Goal: Task Accomplishment & Management: Use online tool/utility

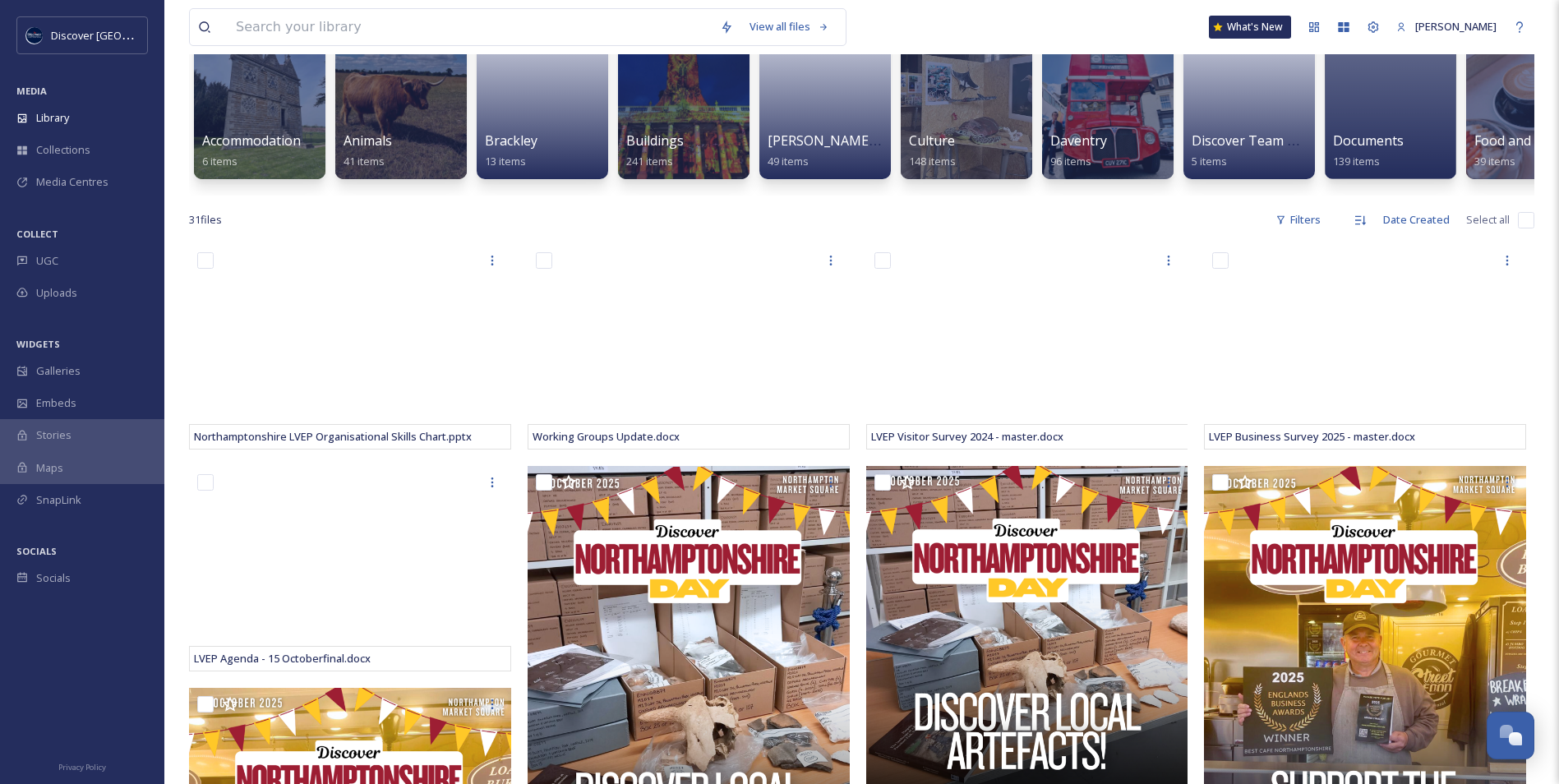
scroll to position [164, 0]
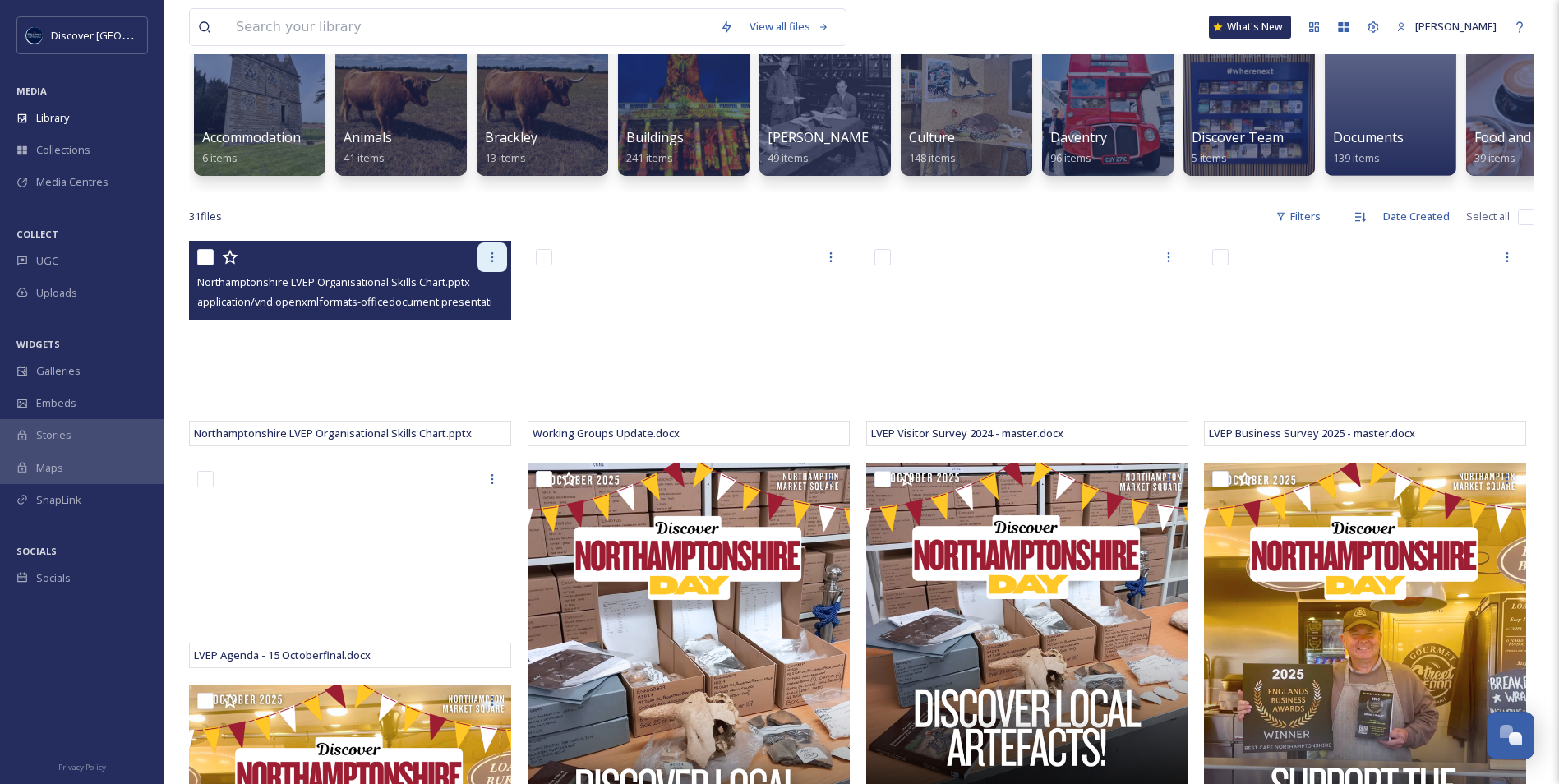
click at [487, 264] on icon at bounding box center [492, 257] width 14 height 14
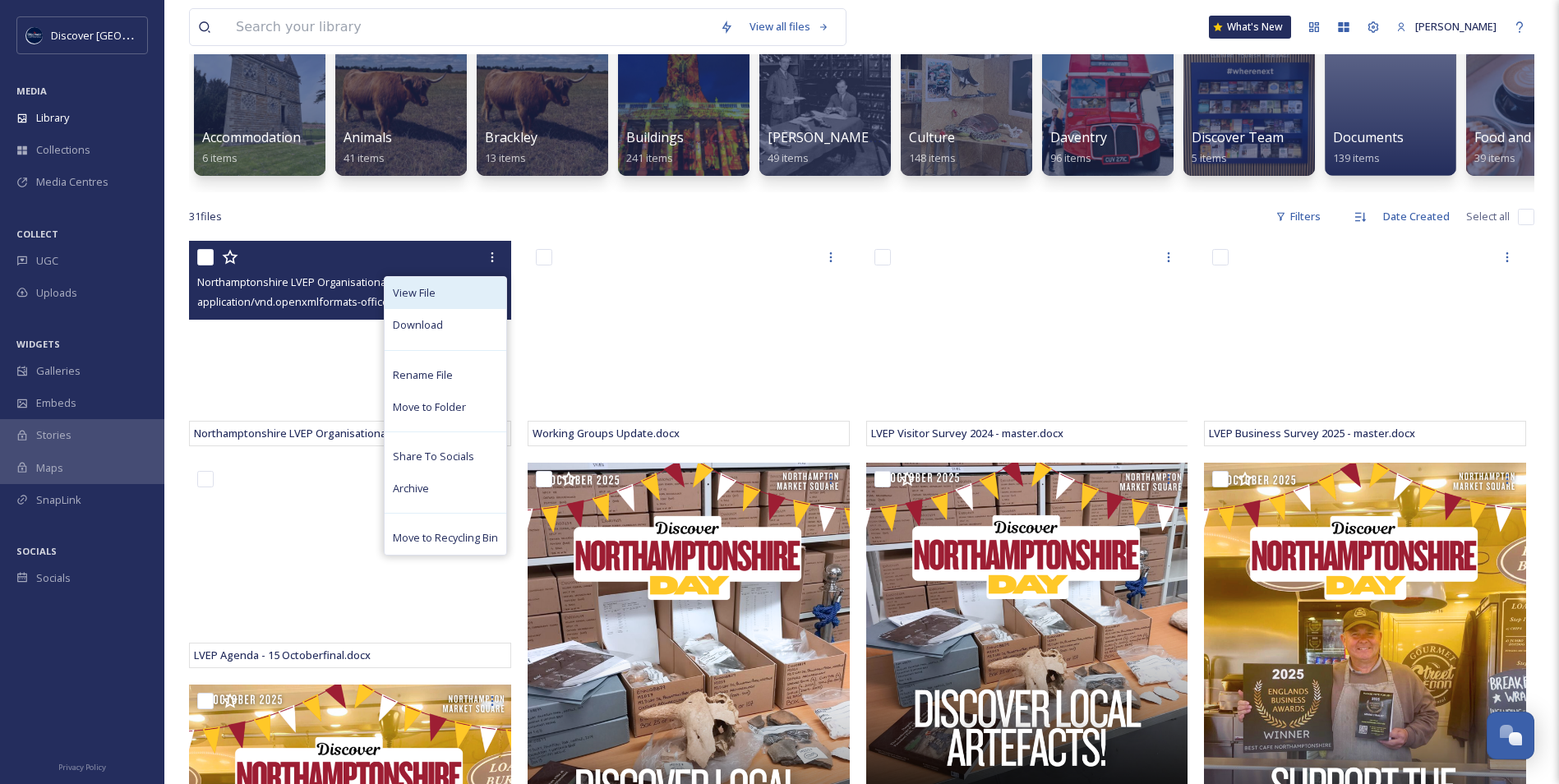
click at [470, 300] on div "View File" at bounding box center [445, 293] width 122 height 32
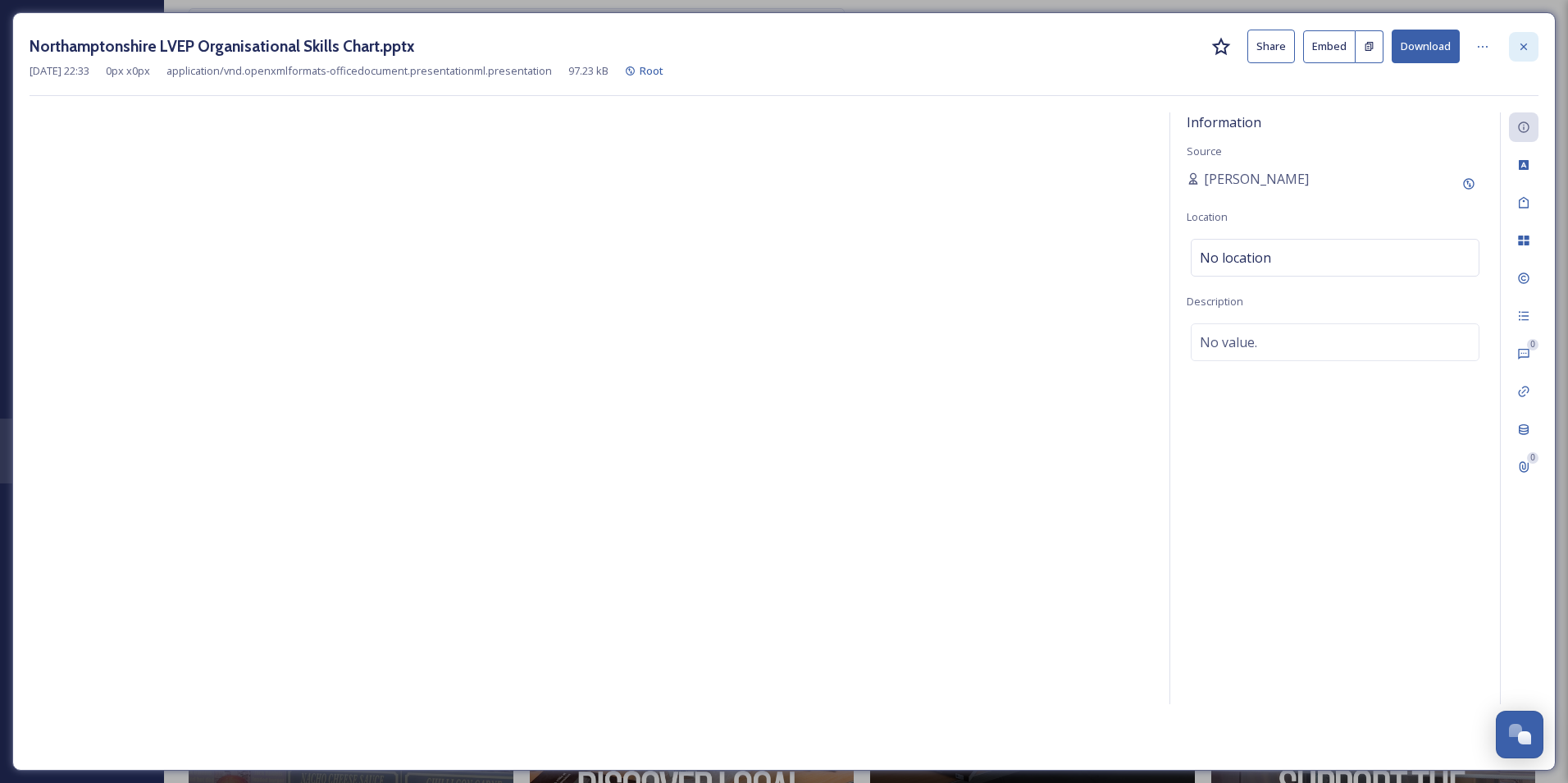
click at [1516, 50] on div at bounding box center [1523, 47] width 30 height 30
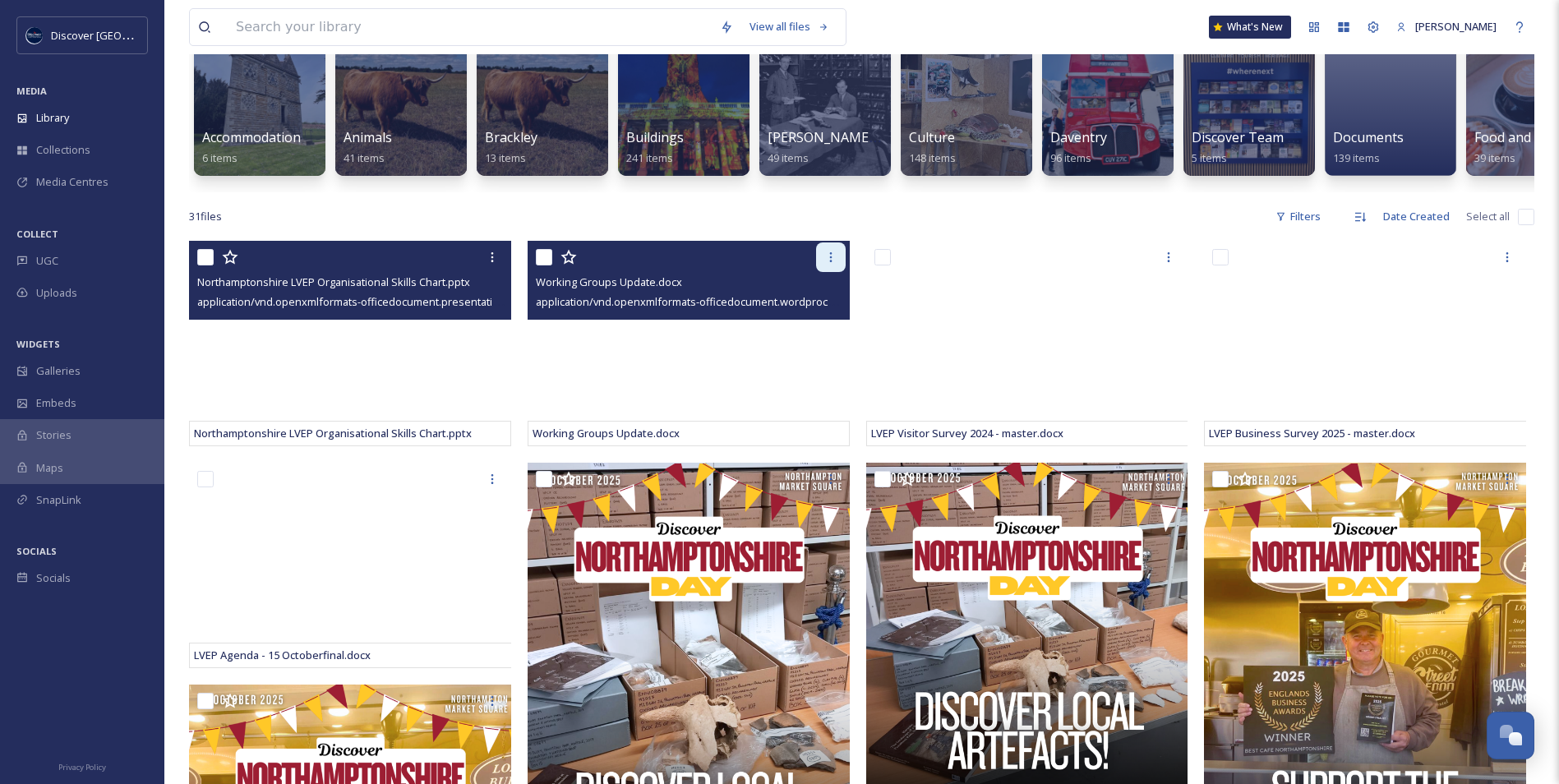
click at [829, 264] on icon at bounding box center [830, 257] width 14 height 14
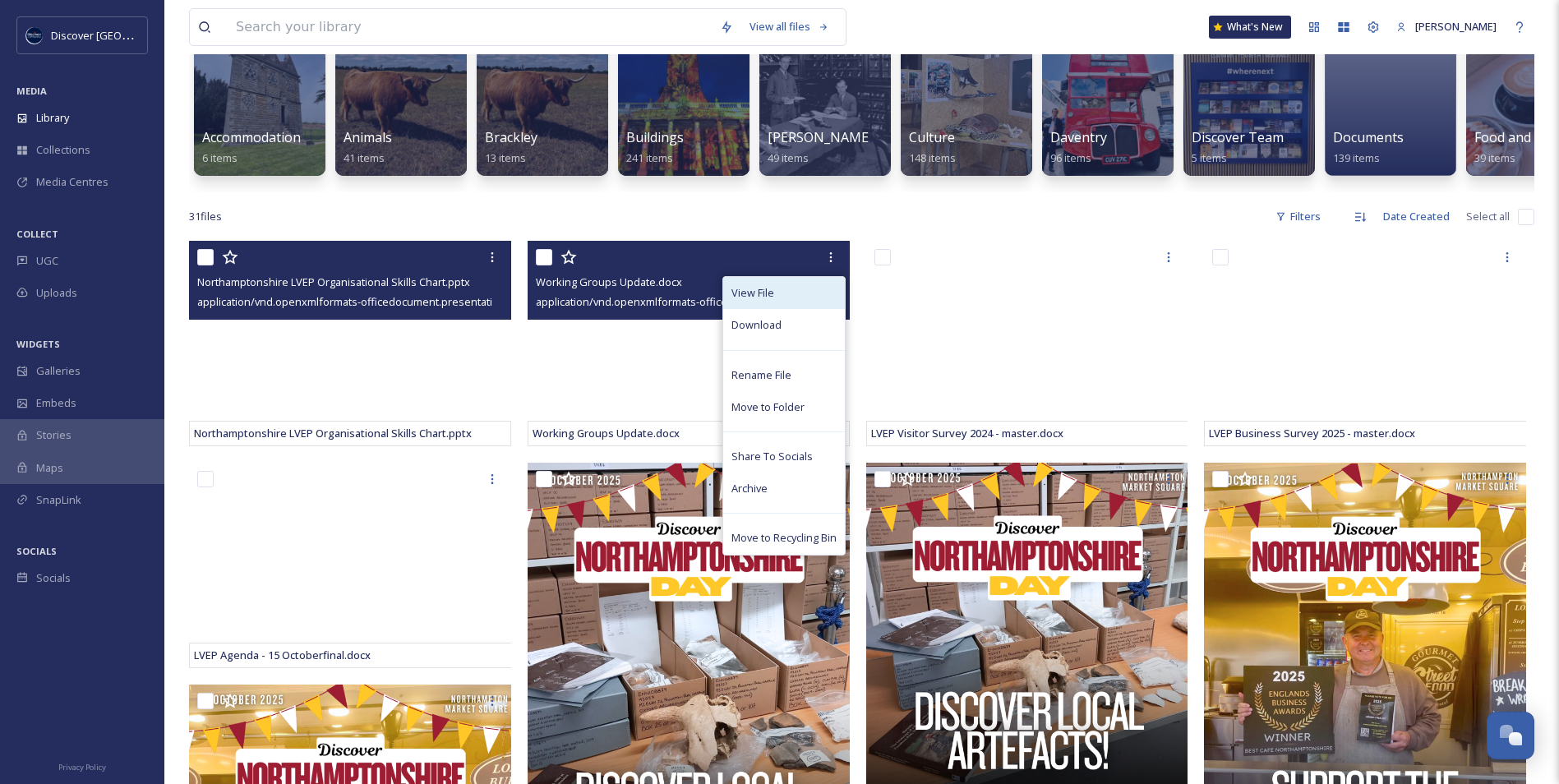
click at [794, 302] on div "View File" at bounding box center [784, 293] width 122 height 32
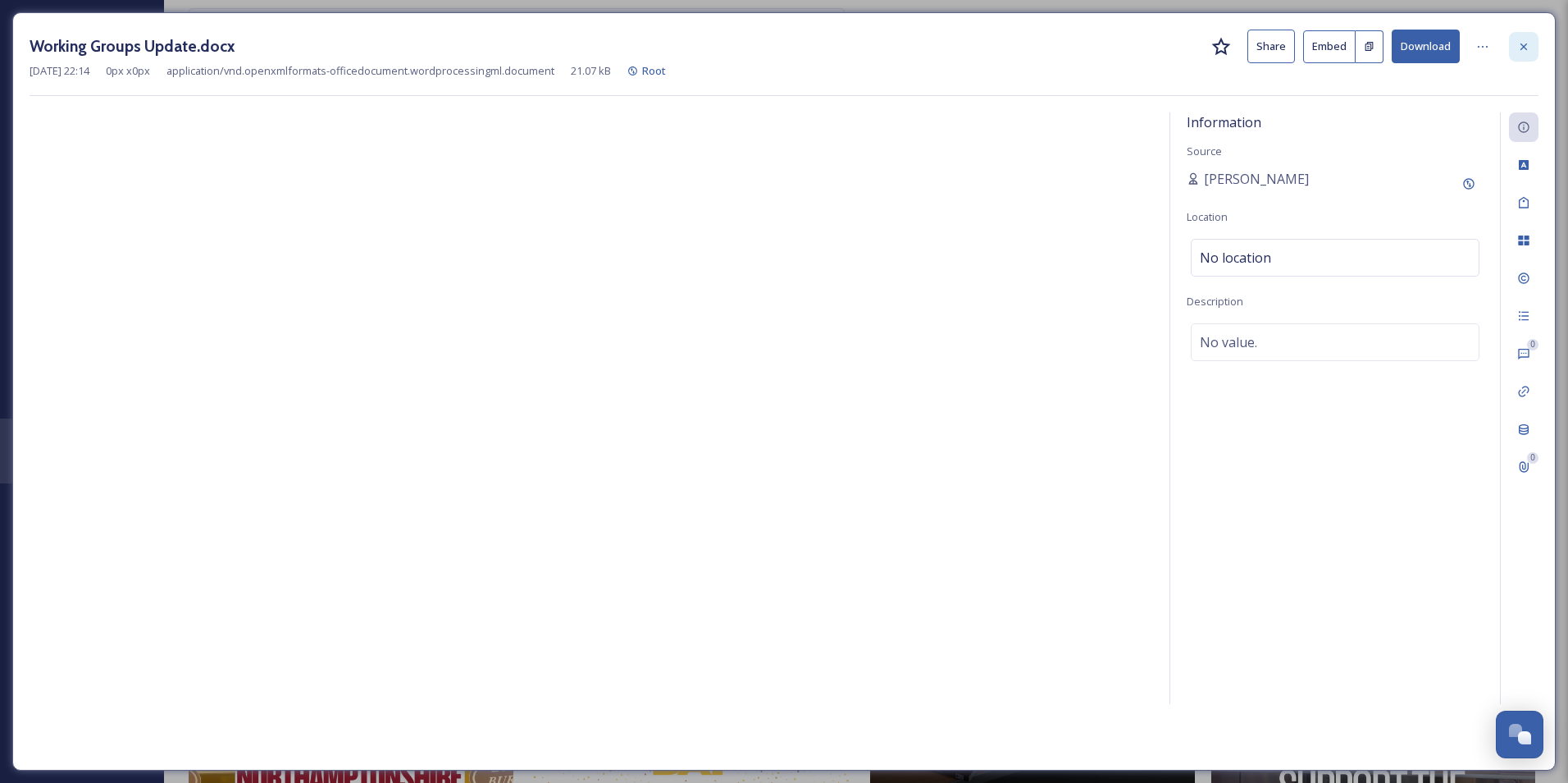
click at [1535, 49] on div at bounding box center [1523, 47] width 30 height 30
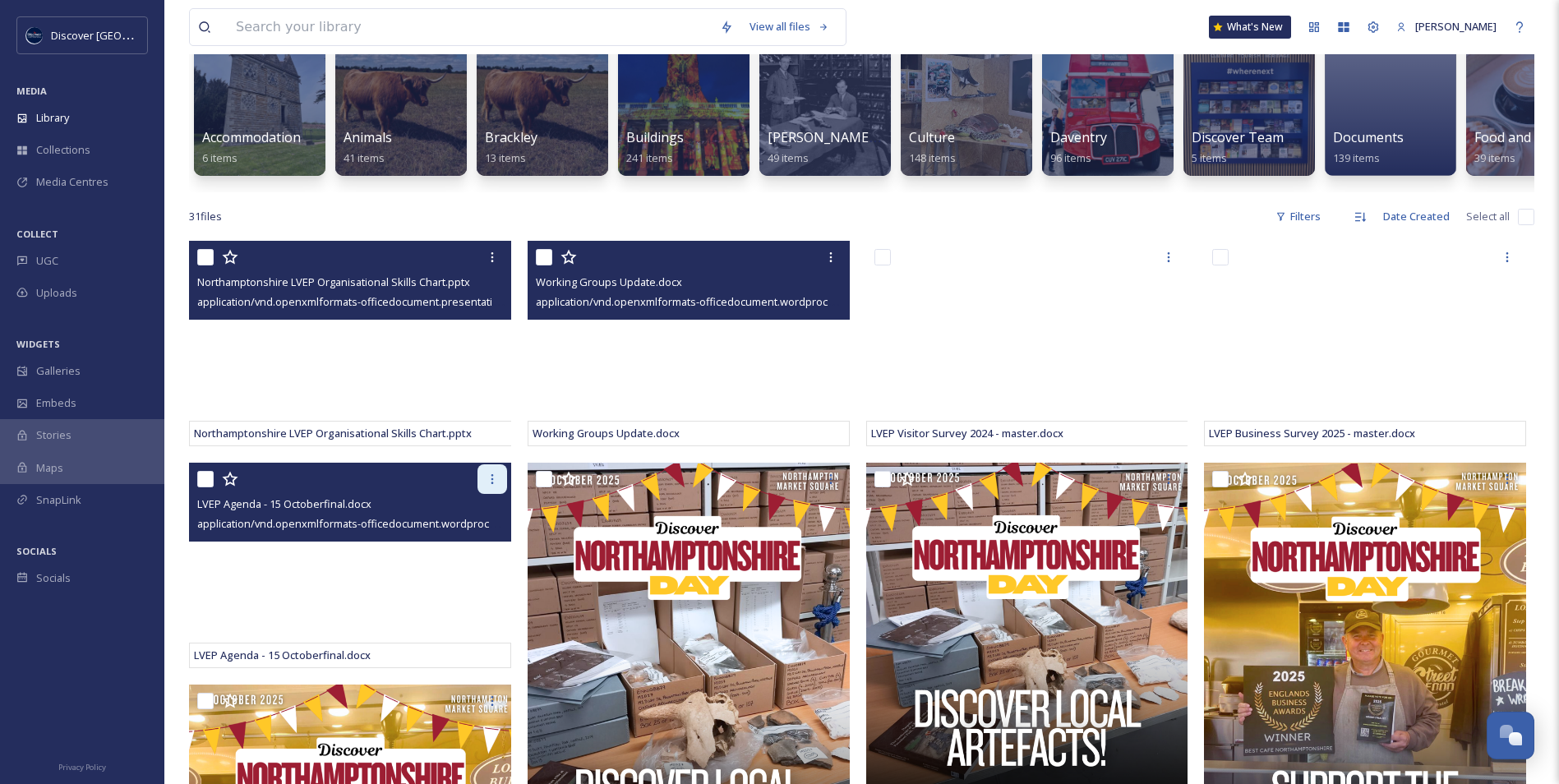
click at [499, 494] on div at bounding box center [492, 479] width 30 height 30
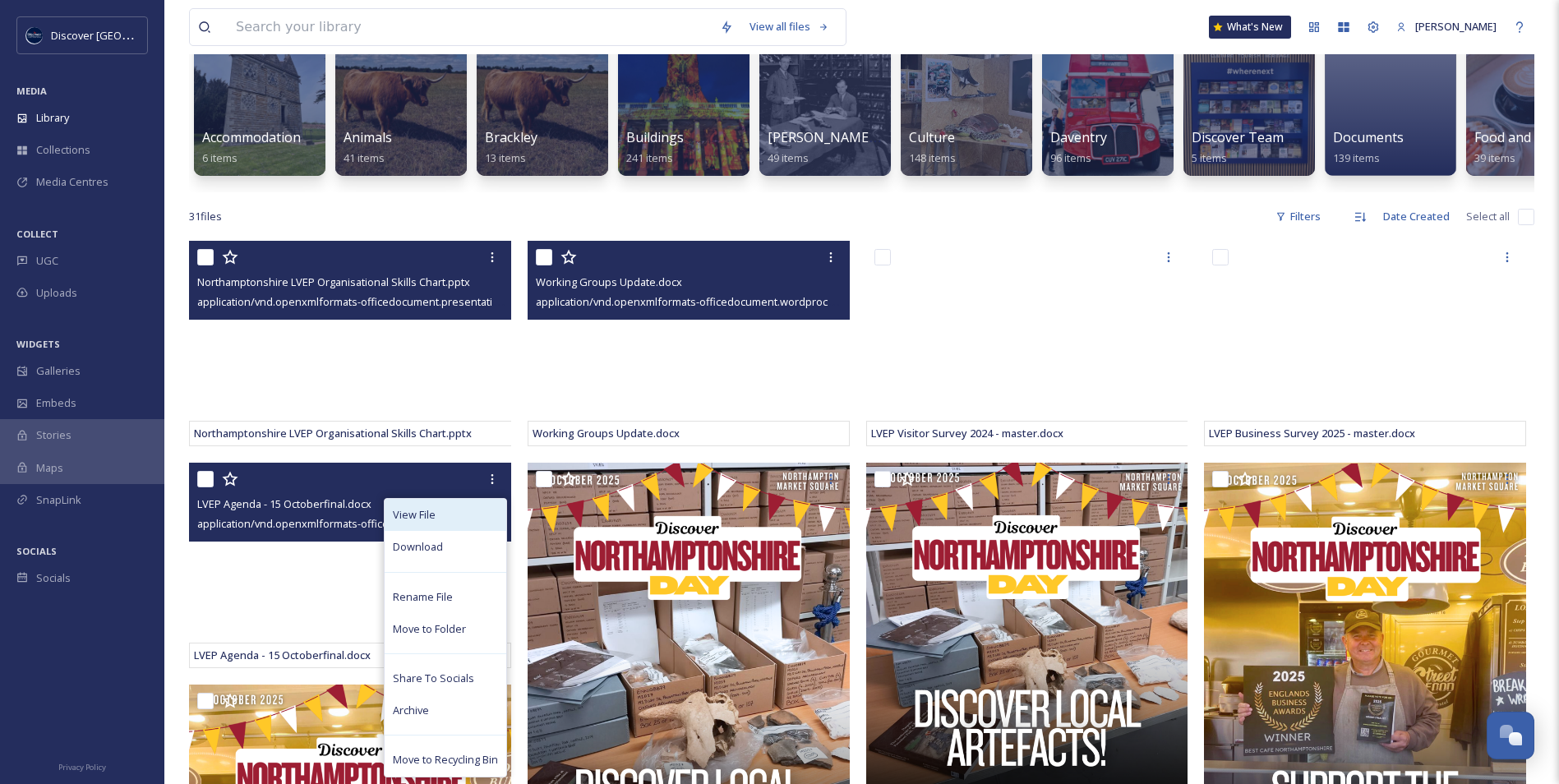
click at [461, 517] on div "View File" at bounding box center [445, 515] width 122 height 32
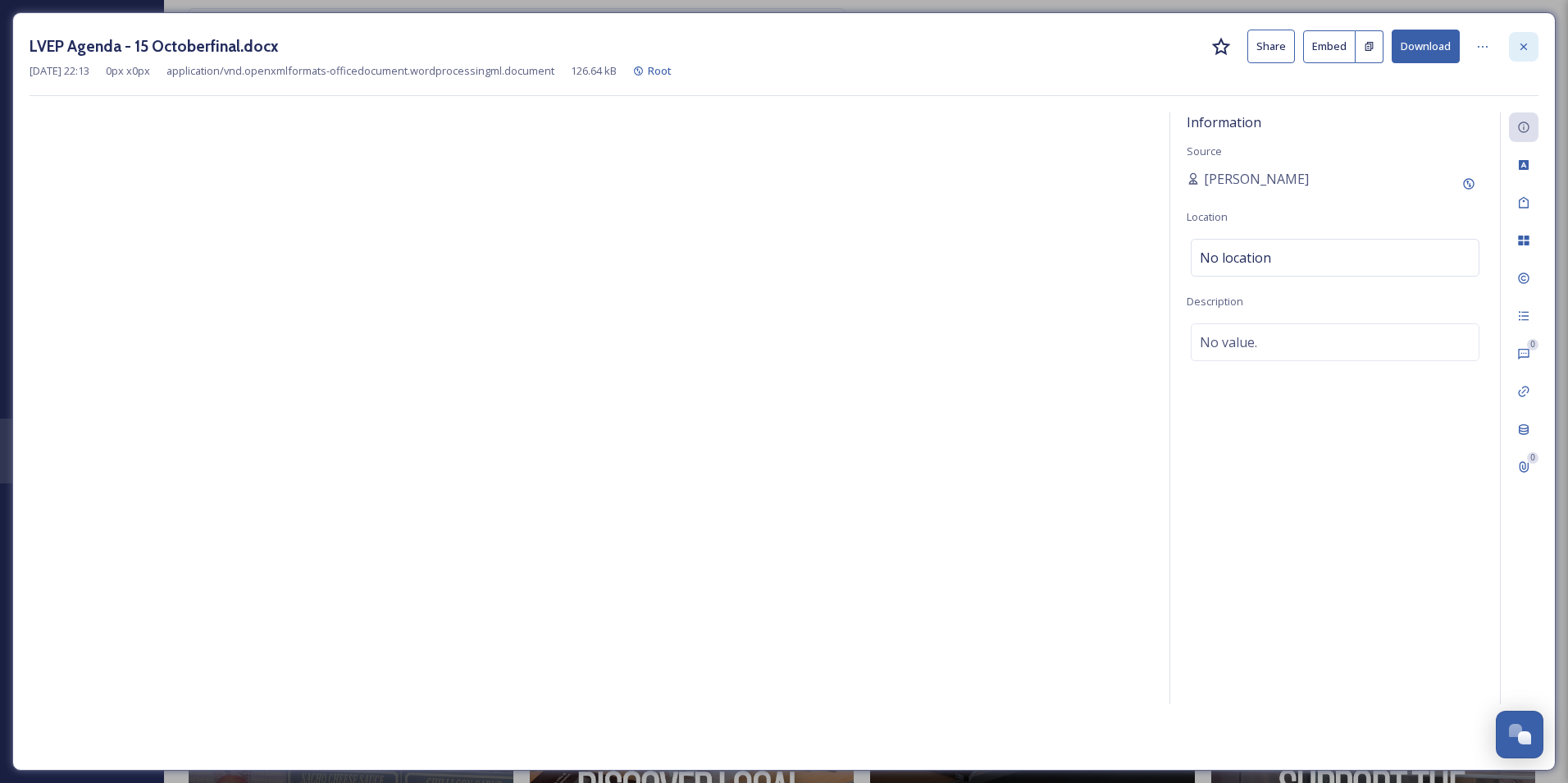
click at [1531, 47] on div at bounding box center [1523, 47] width 30 height 30
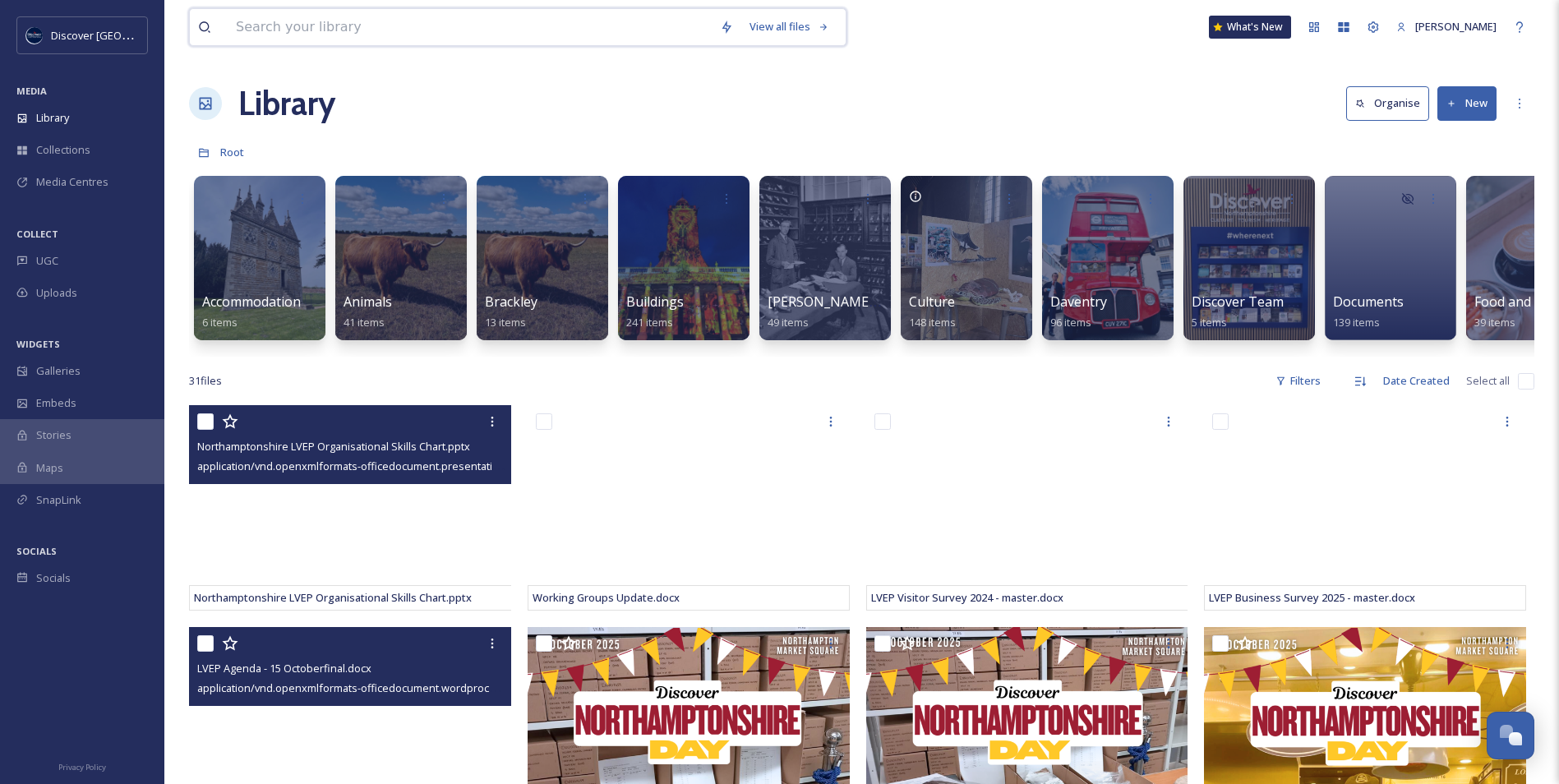
click at [470, 23] on input at bounding box center [470, 27] width 484 height 36
type input "[PERSON_NAME]"
click at [796, 19] on div "Search" at bounding box center [812, 27] width 51 height 32
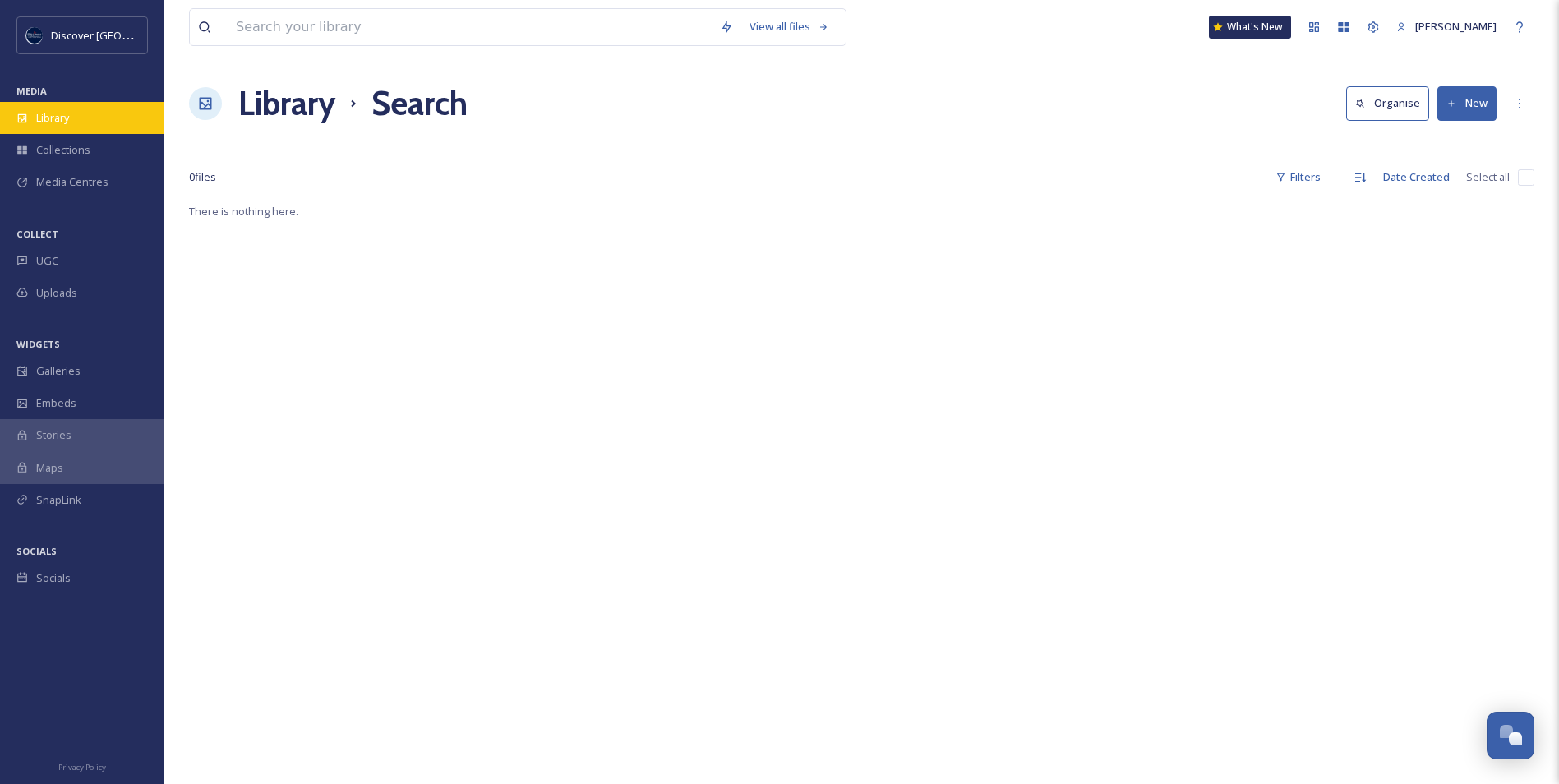
click at [70, 123] on div "Library" at bounding box center [82, 118] width 164 height 32
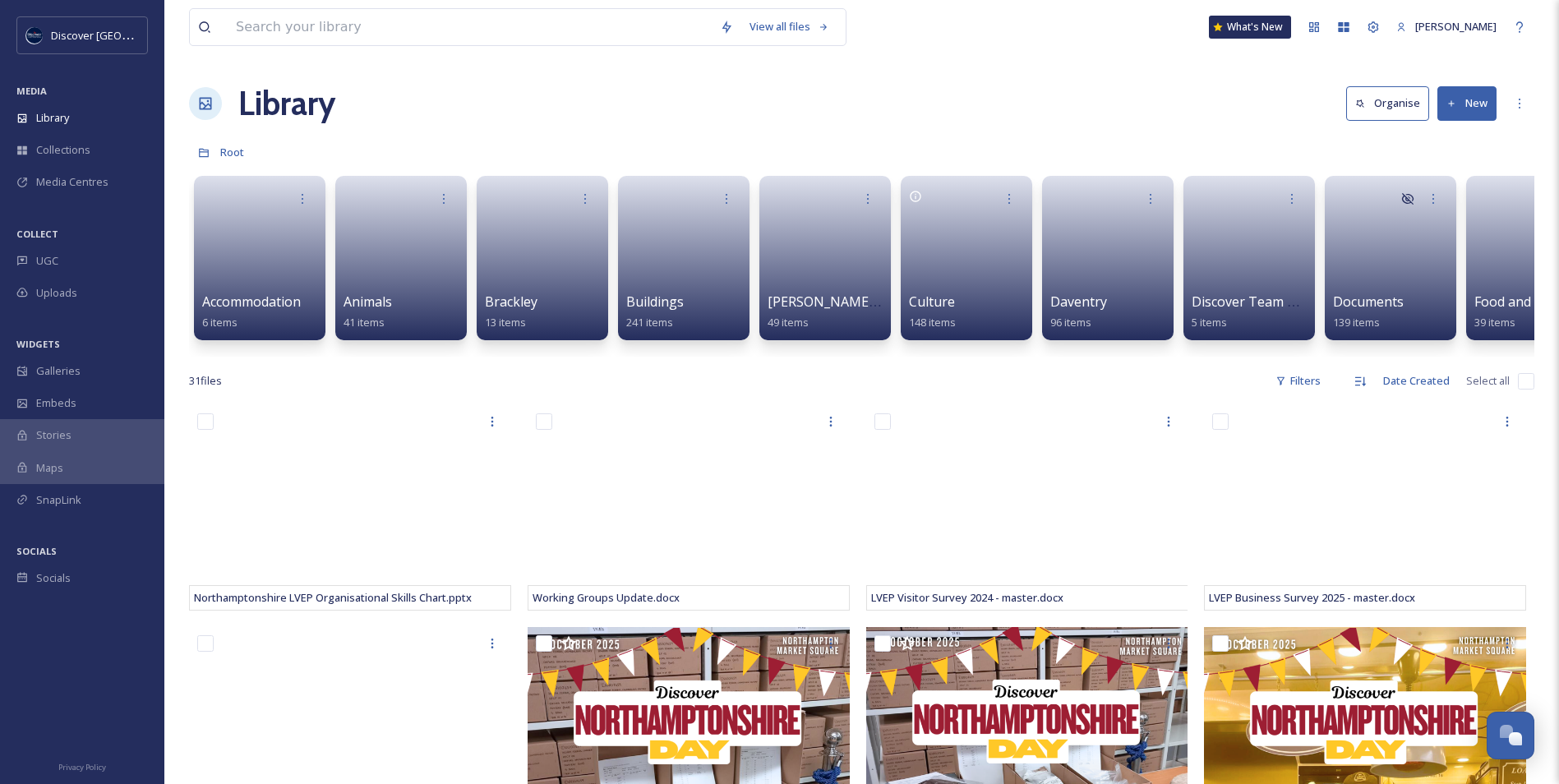
click at [1460, 110] on button "New" at bounding box center [1467, 103] width 60 height 33
click at [1442, 137] on span "File Upload" at bounding box center [1460, 141] width 54 height 15
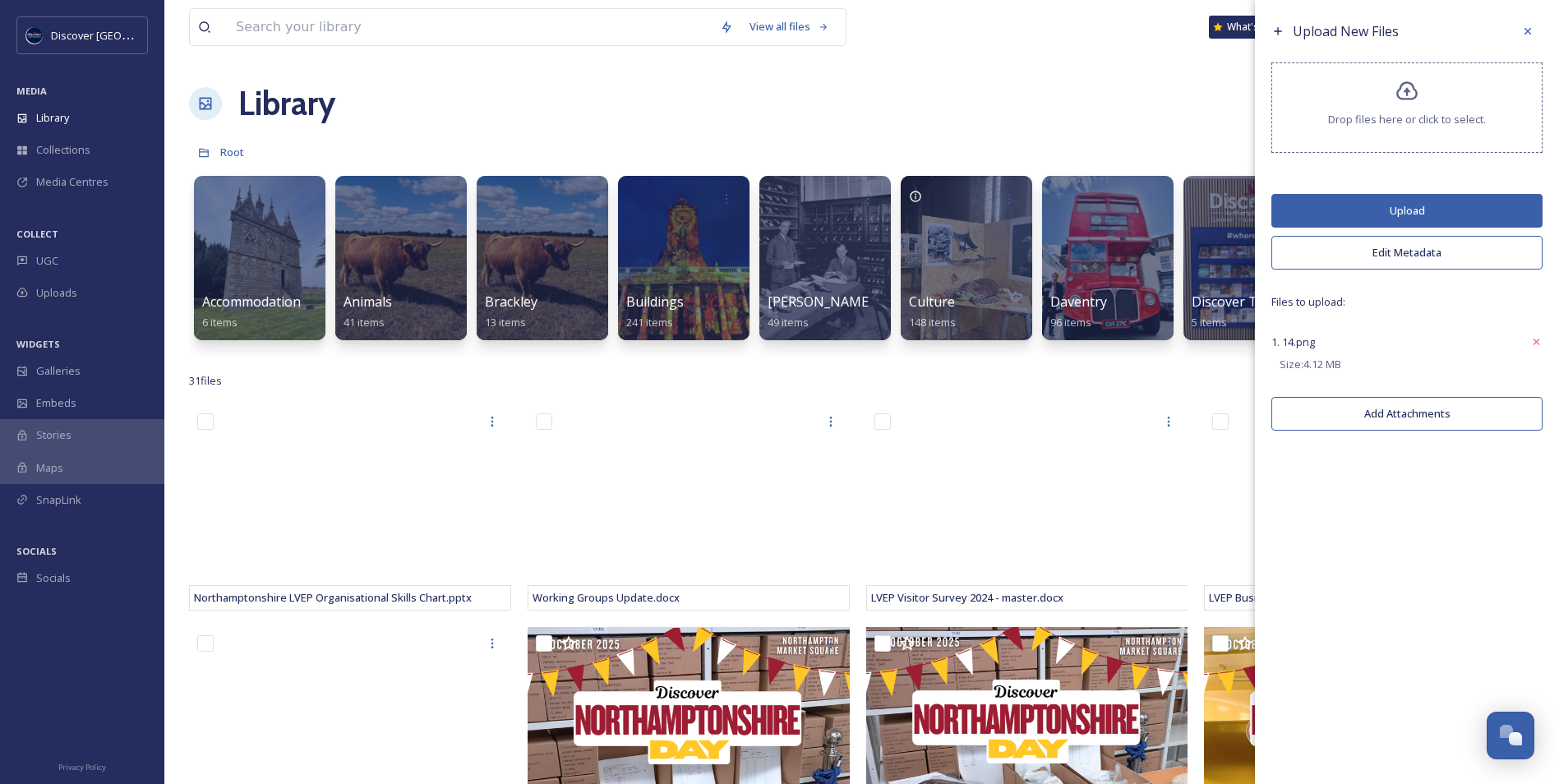
click at [1417, 209] on button "Upload" at bounding box center [1407, 210] width 271 height 33
